Goal: Browse casually

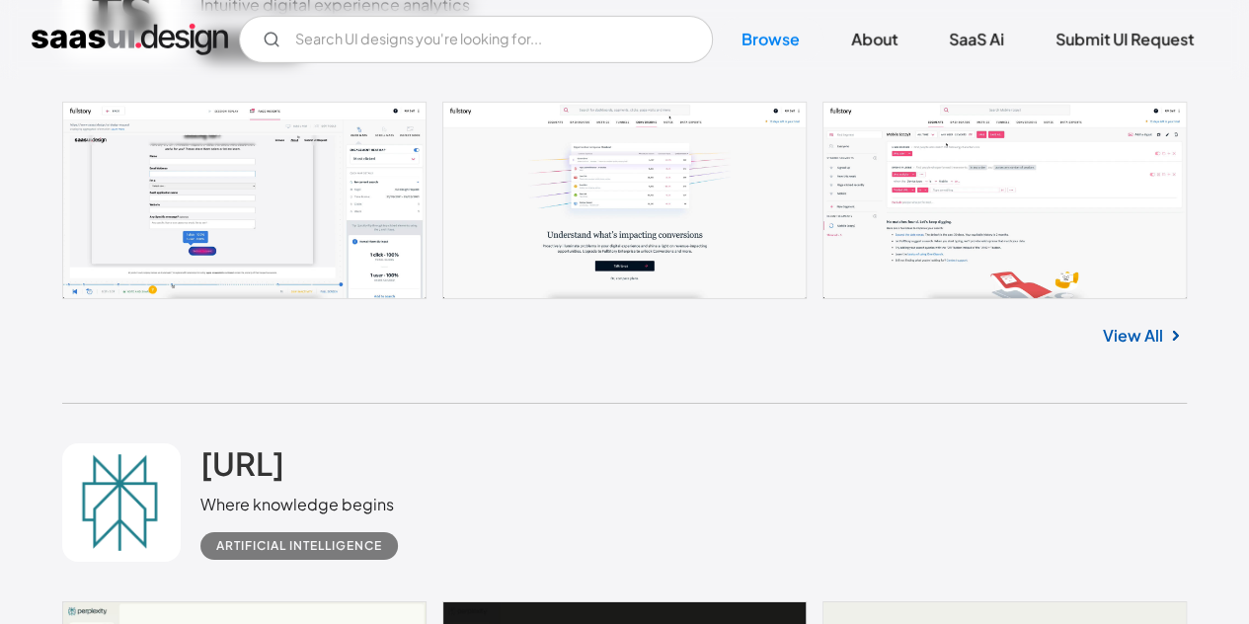
scroll to position [3197, 0]
click at [950, 205] on link at bounding box center [624, 199] width 1125 height 197
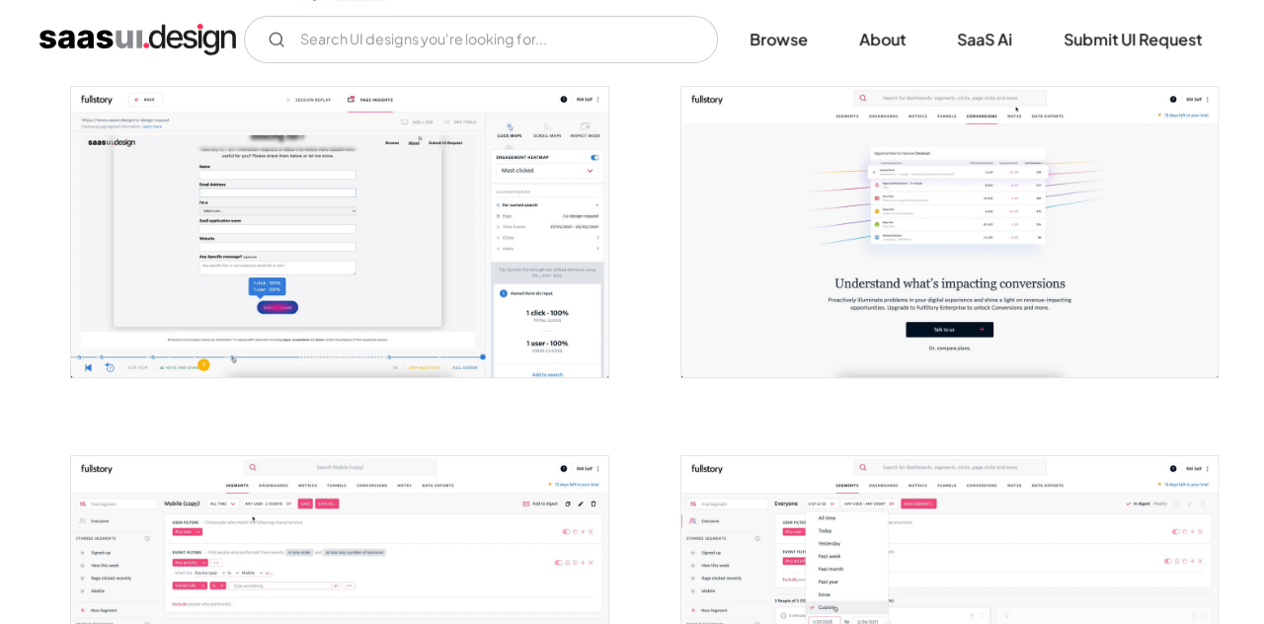
scroll to position [350, 0]
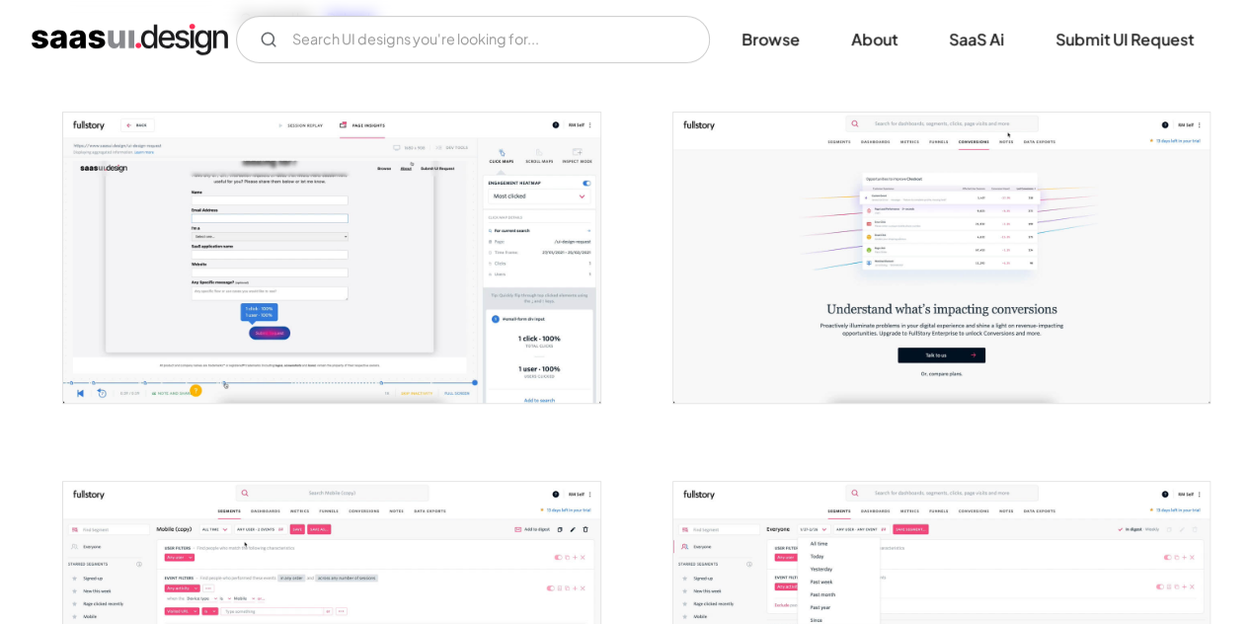
click at [415, 268] on img "open lightbox" at bounding box center [331, 257] width 536 height 289
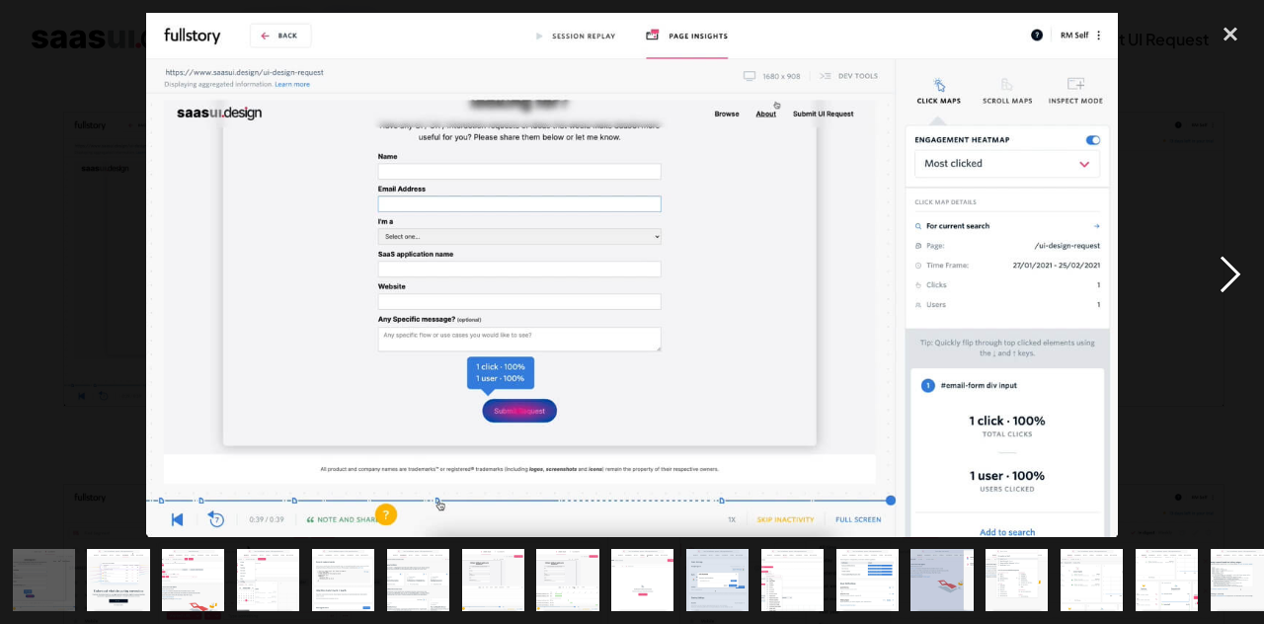
click at [1224, 277] on div "next image" at bounding box center [1230, 275] width 67 height 524
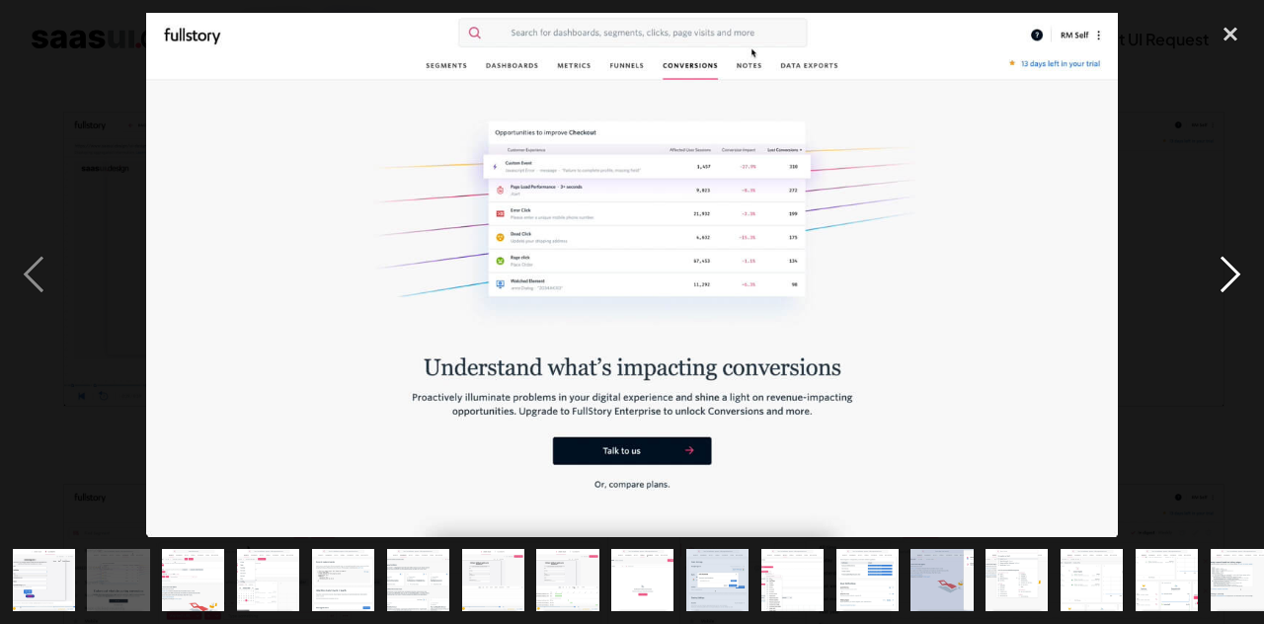
click at [1224, 277] on div "next image" at bounding box center [1230, 275] width 67 height 524
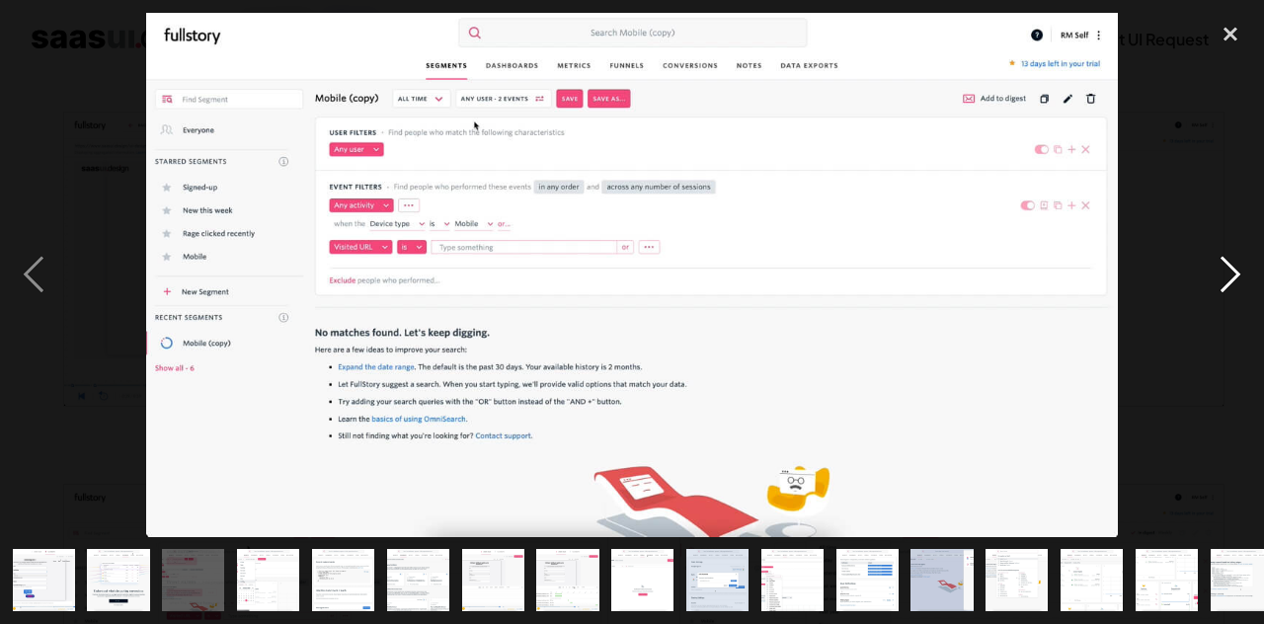
click at [1224, 277] on div "next image" at bounding box center [1230, 275] width 67 height 524
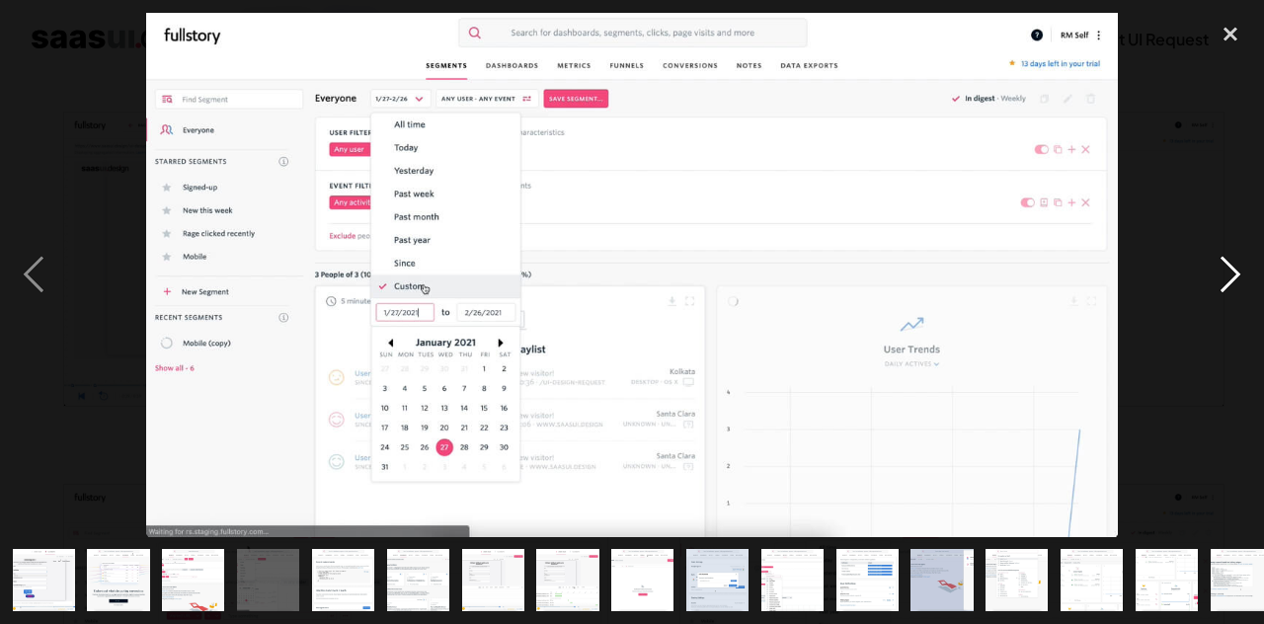
click at [1224, 277] on div "next image" at bounding box center [1230, 275] width 67 height 524
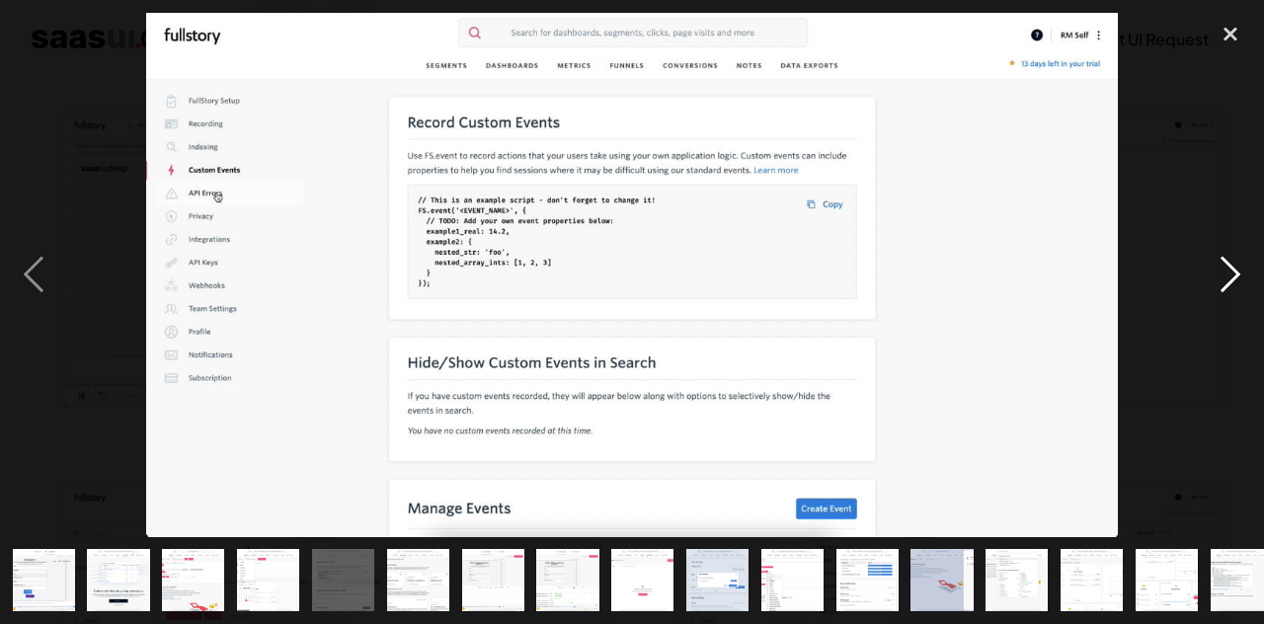
click at [1224, 277] on div "next image" at bounding box center [1230, 275] width 67 height 524
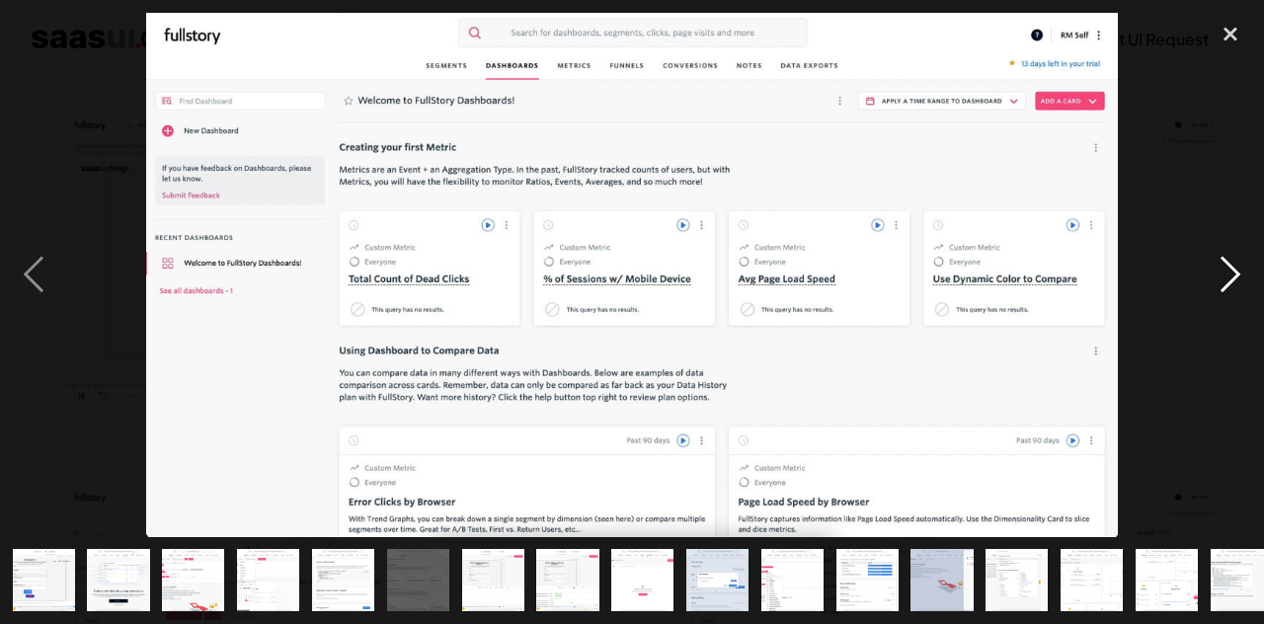
click at [1224, 277] on div "next image" at bounding box center [1230, 275] width 67 height 524
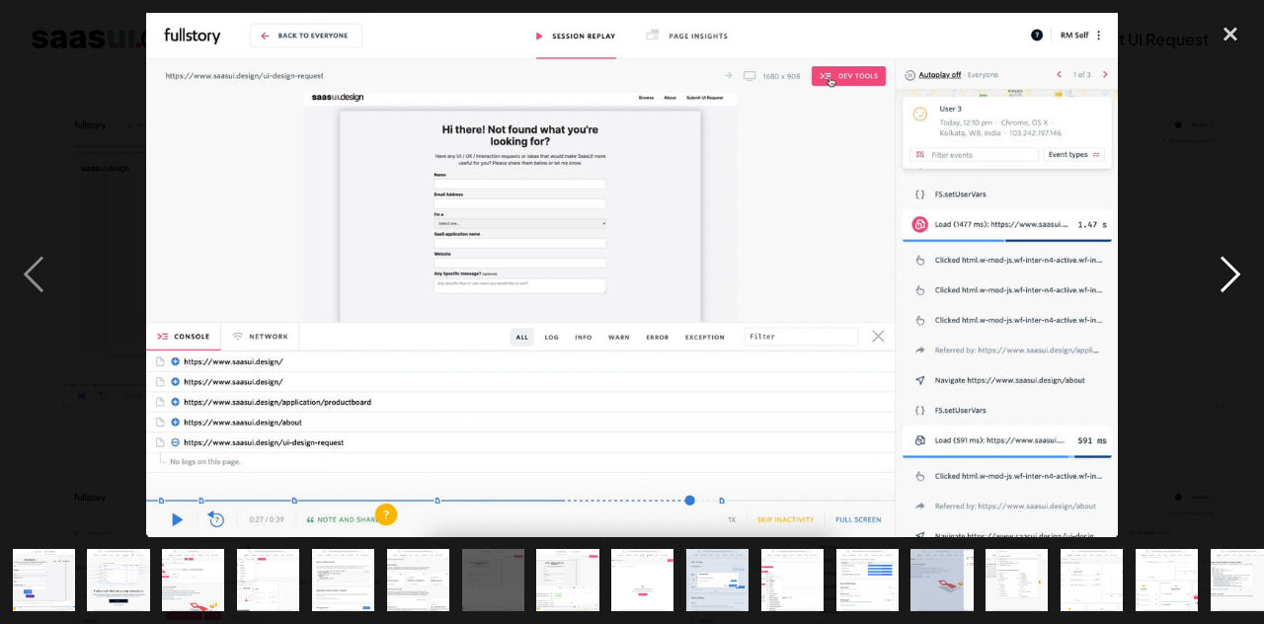
click at [1224, 277] on div "next image" at bounding box center [1230, 275] width 67 height 524
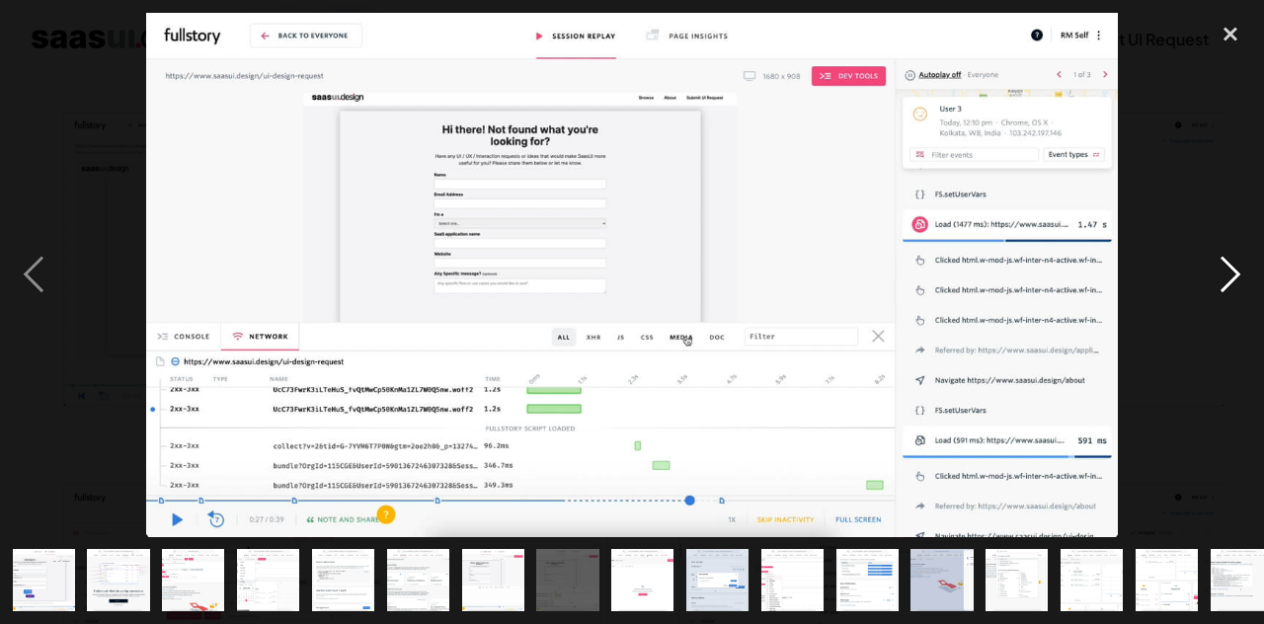
click at [1224, 277] on div "next image" at bounding box center [1230, 275] width 67 height 524
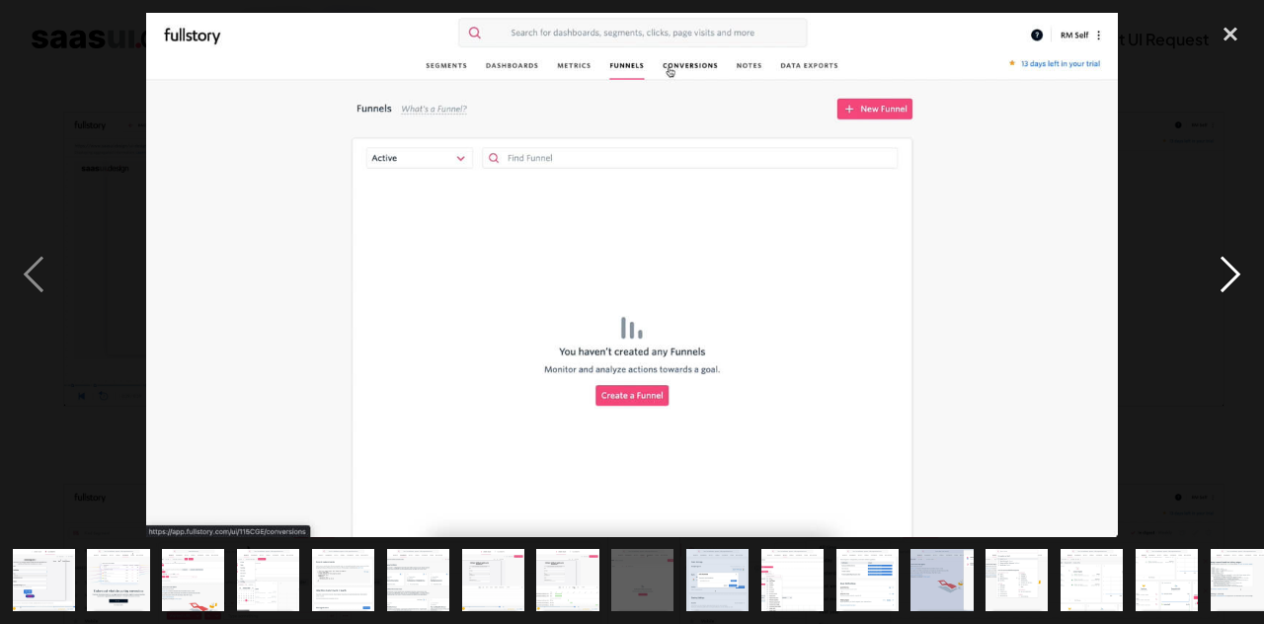
click at [1224, 277] on div "next image" at bounding box center [1230, 275] width 67 height 524
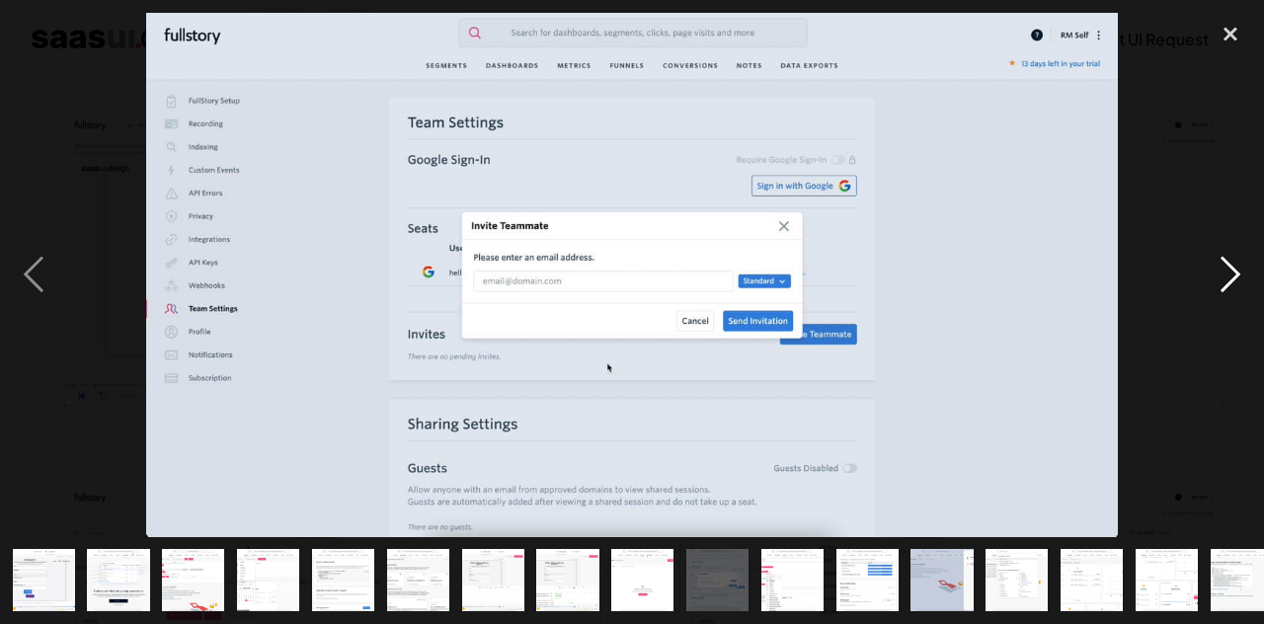
click at [1224, 277] on div "next image" at bounding box center [1230, 275] width 67 height 524
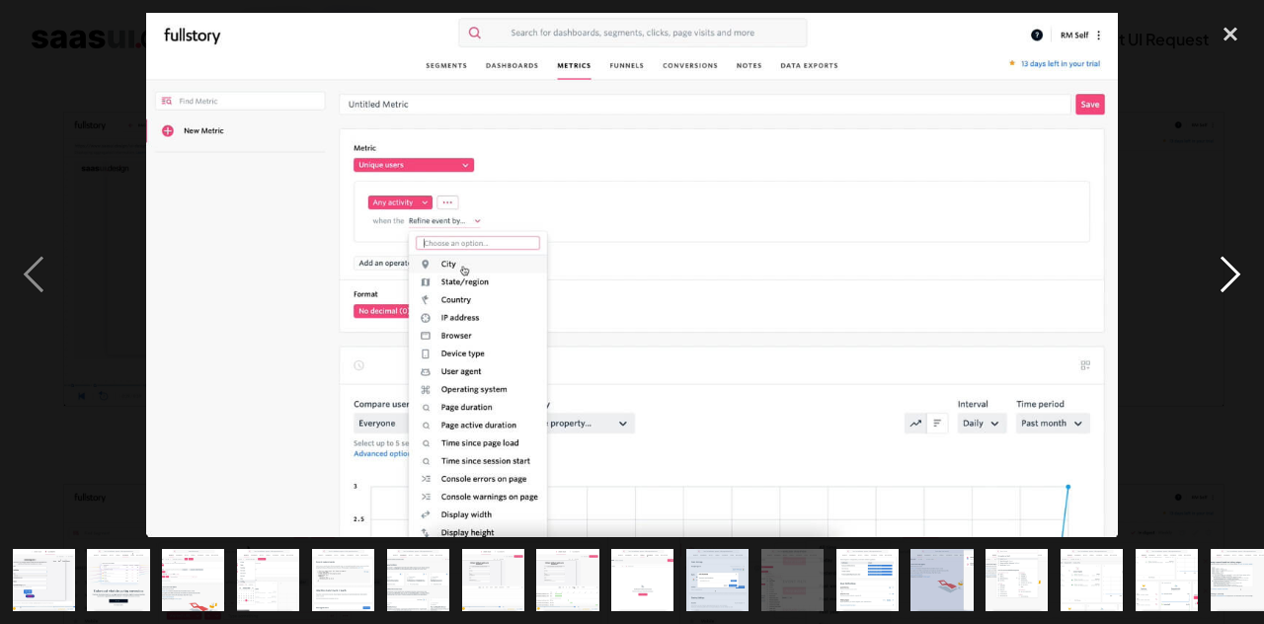
click at [1224, 277] on div "next image" at bounding box center [1230, 275] width 67 height 524
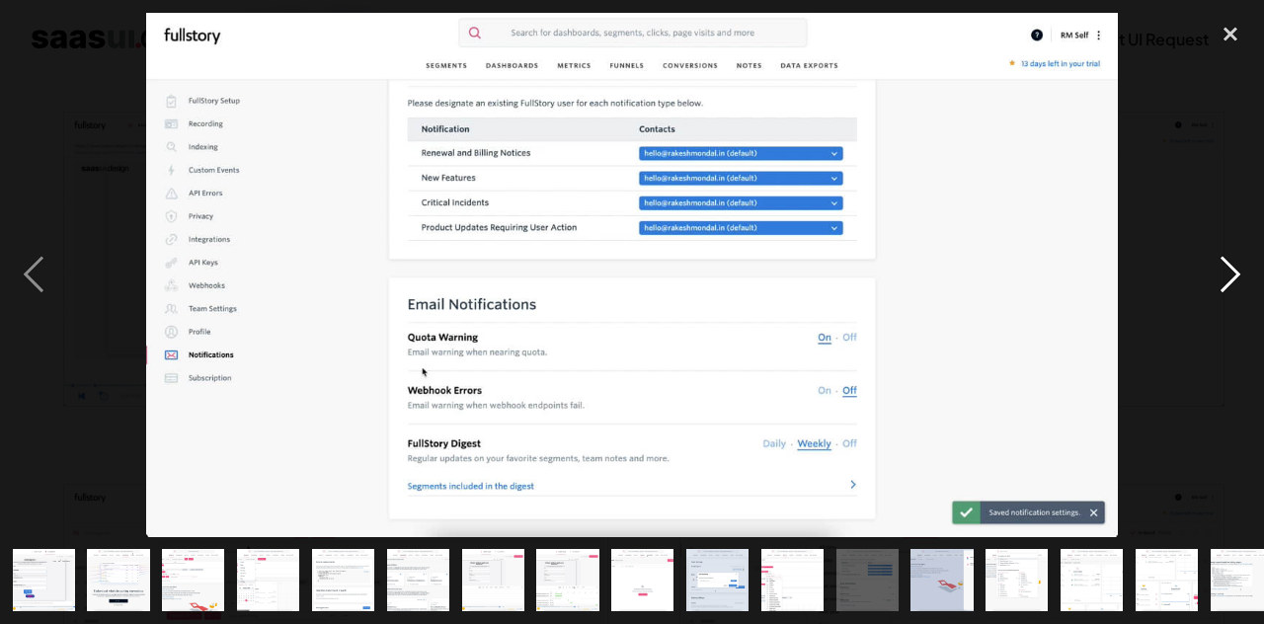
click at [1224, 277] on div "next image" at bounding box center [1230, 275] width 67 height 524
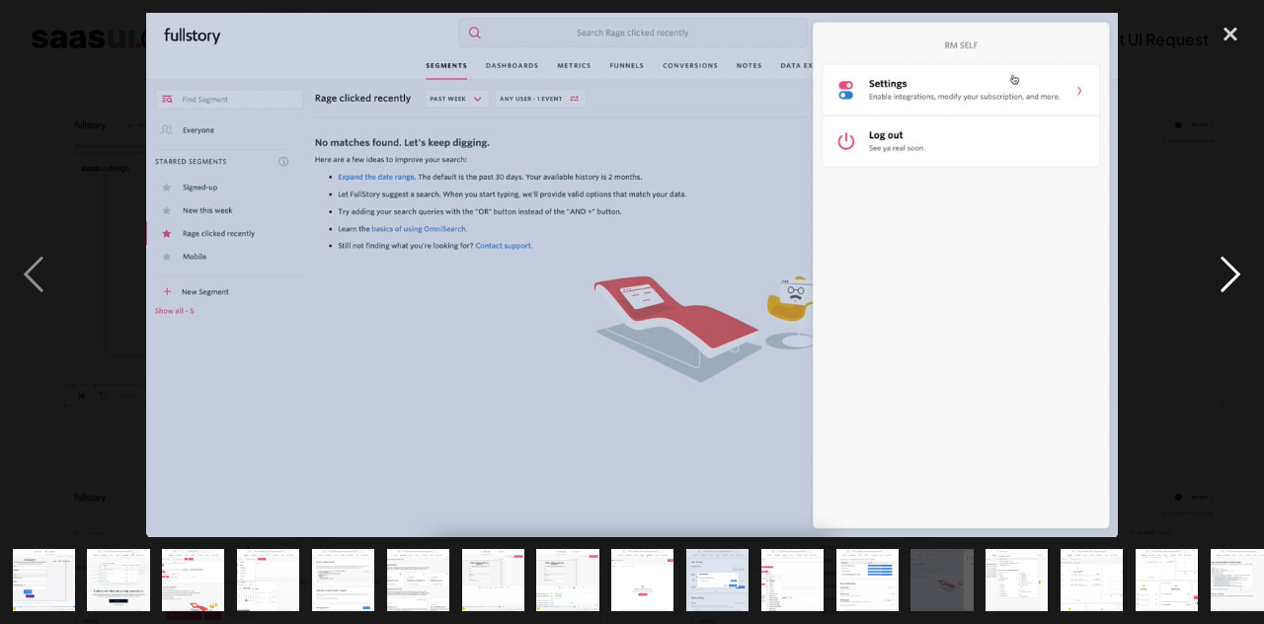
click at [1231, 290] on div "next image" at bounding box center [1230, 275] width 67 height 524
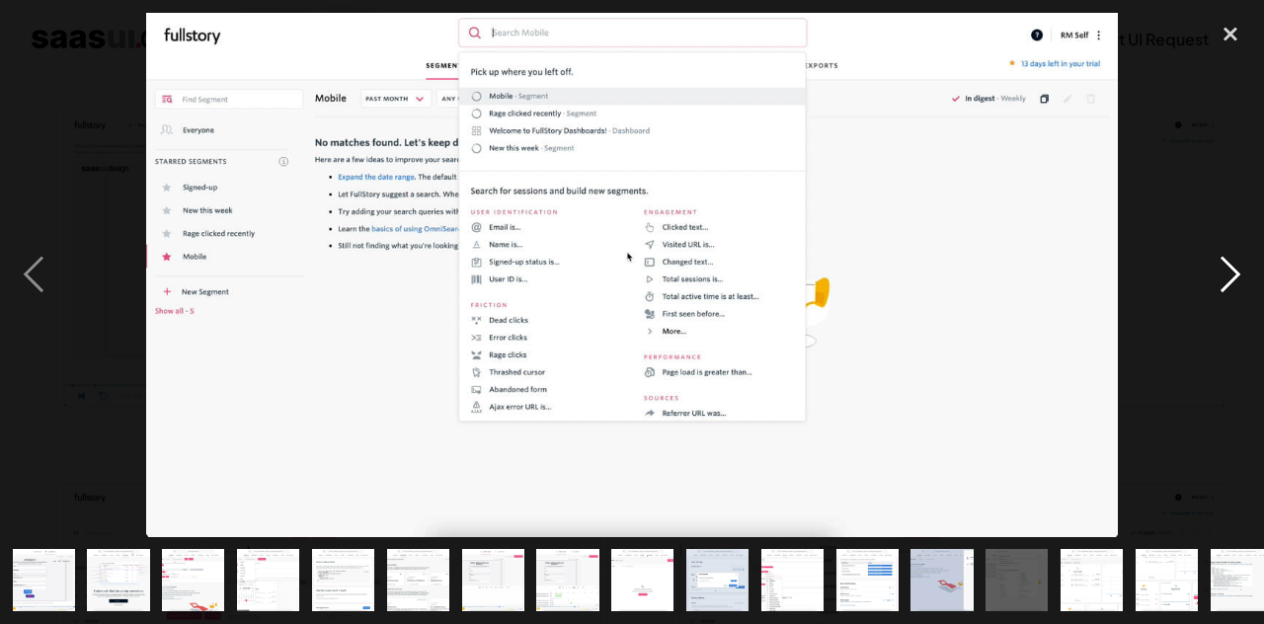
click at [1231, 290] on div "next image" at bounding box center [1230, 275] width 67 height 524
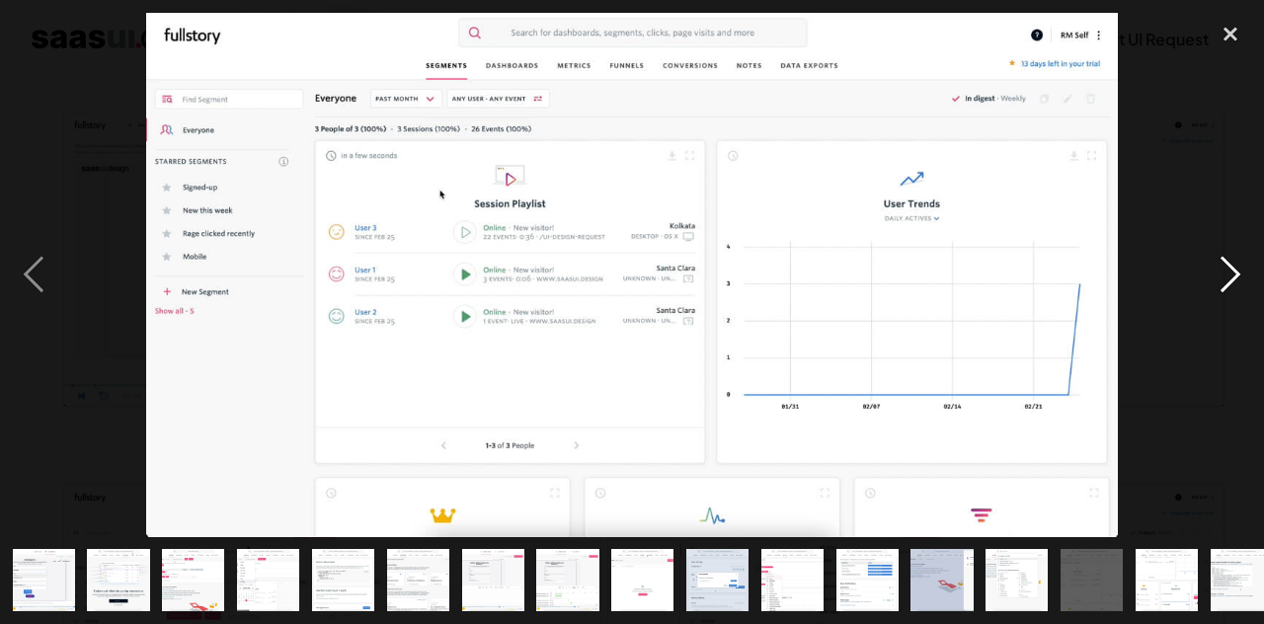
click at [1231, 290] on div "next image" at bounding box center [1230, 275] width 67 height 524
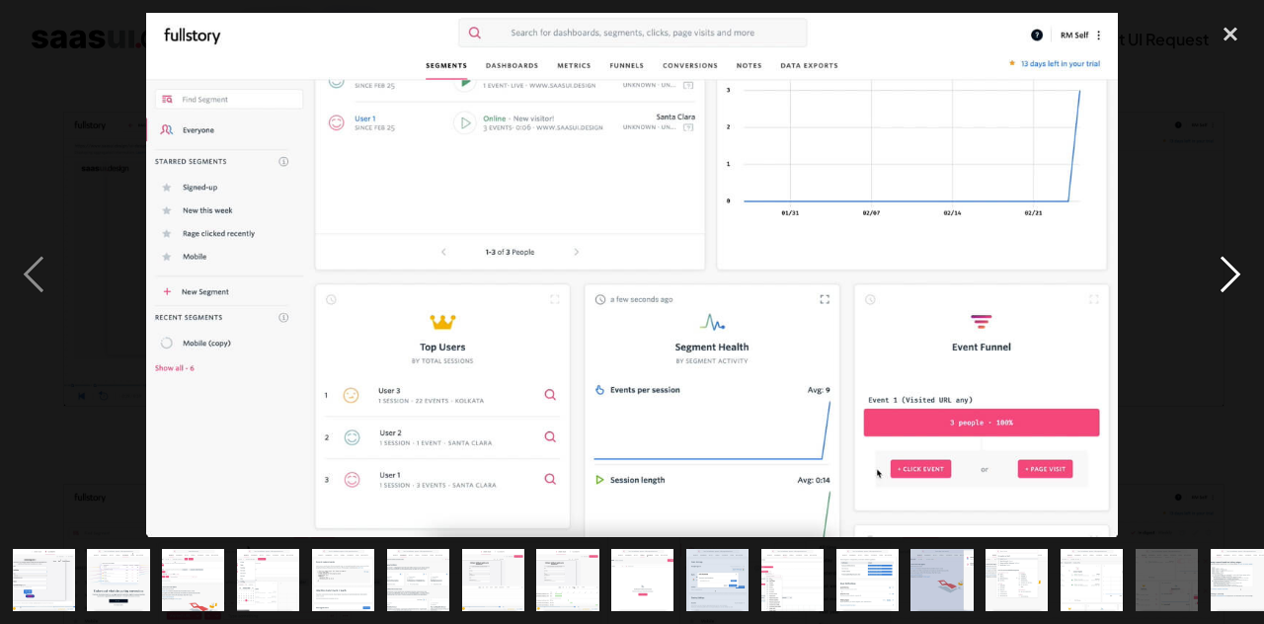
click at [1231, 290] on div "next image" at bounding box center [1230, 275] width 67 height 524
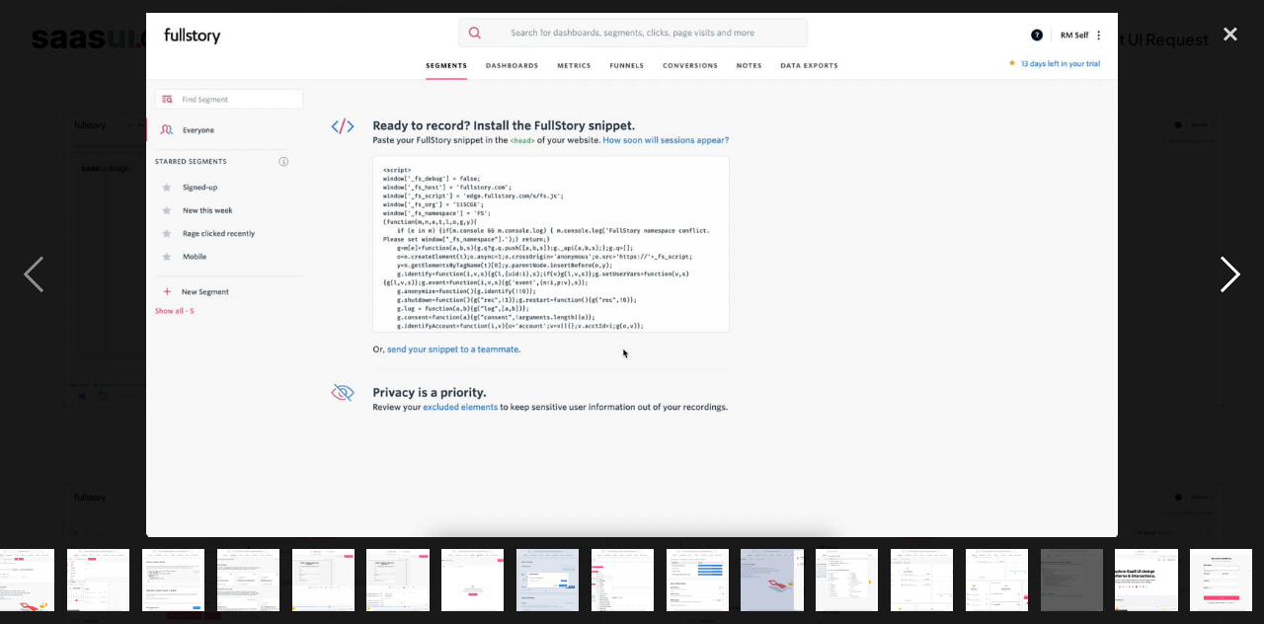
scroll to position [0, 171]
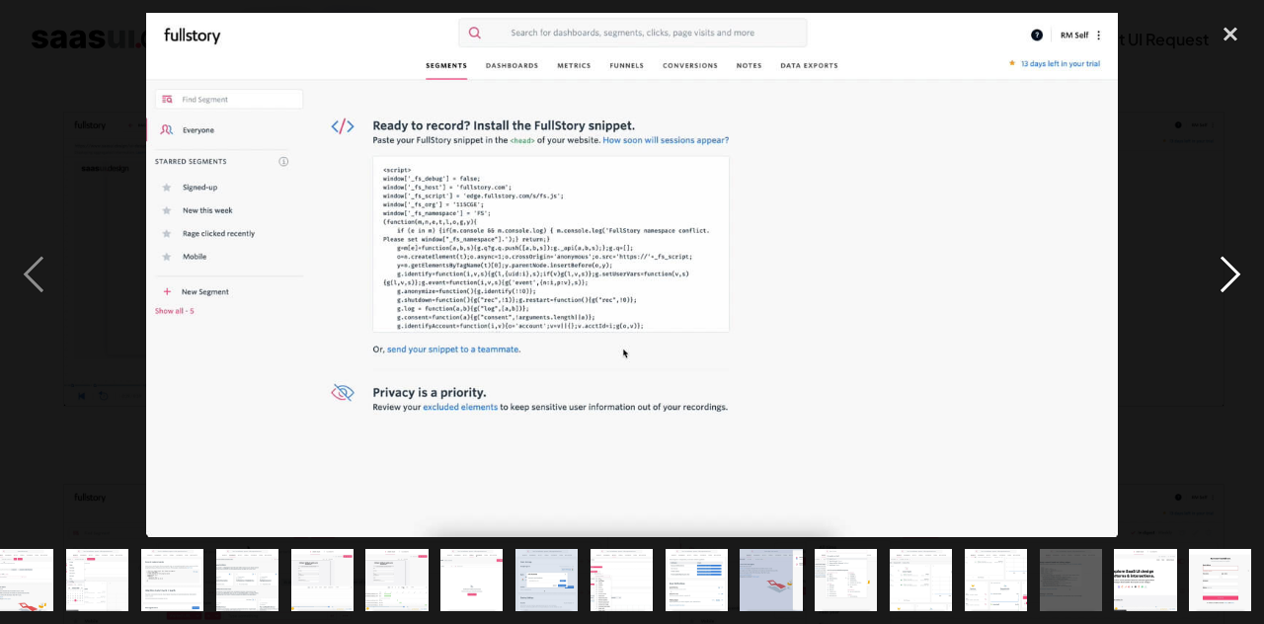
click at [1231, 290] on div "next image" at bounding box center [1230, 275] width 67 height 524
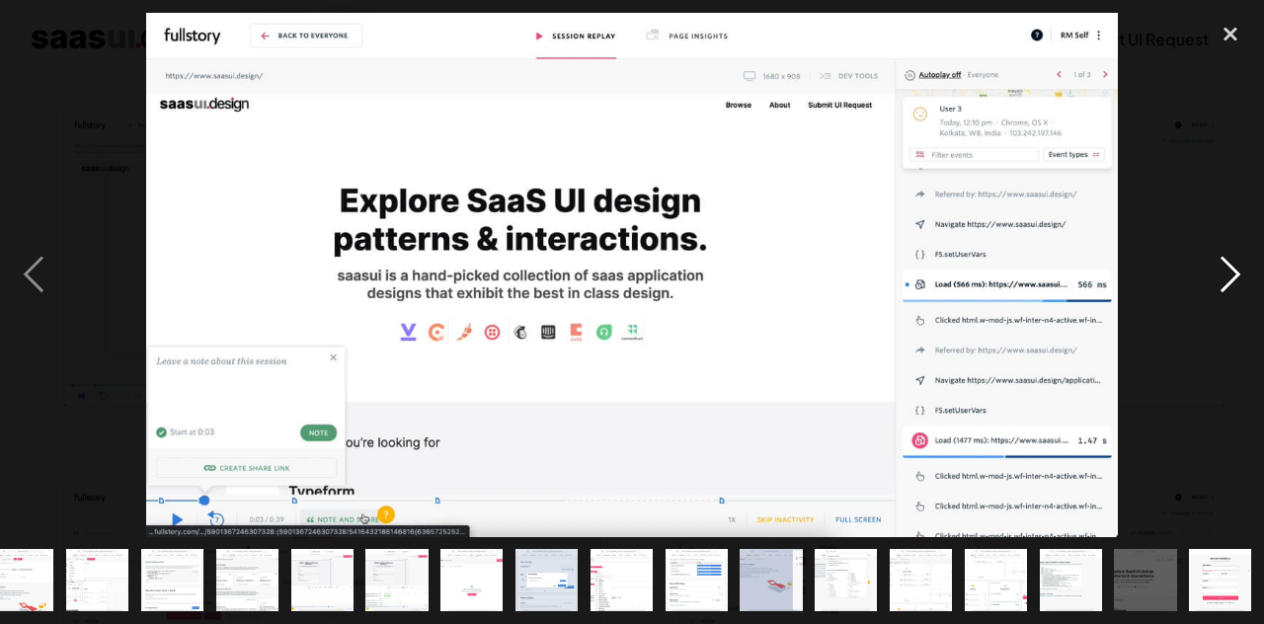
click at [1231, 290] on div "next image" at bounding box center [1230, 275] width 67 height 524
